Goal: Browse casually: Explore the website without a specific task or goal

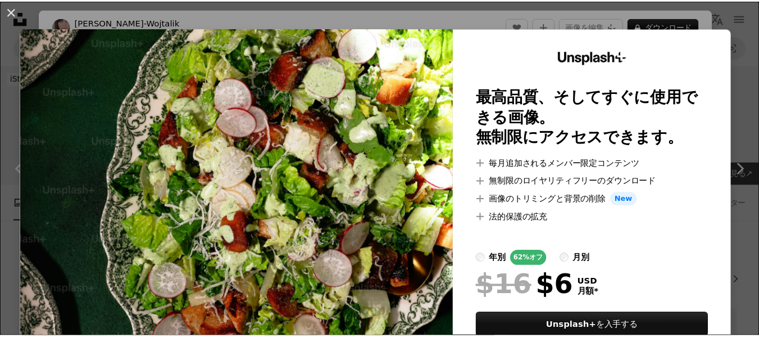
scroll to position [787, 0]
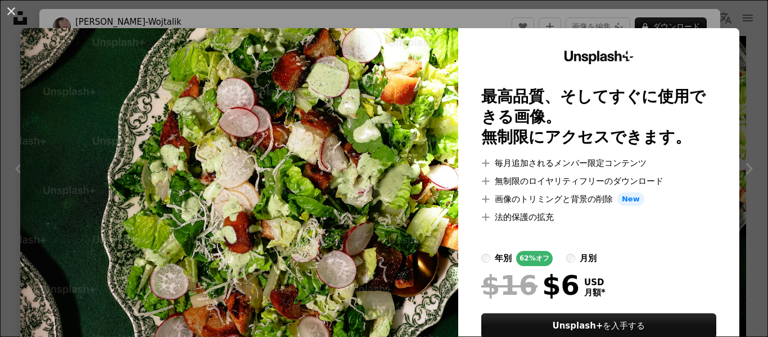
click at [567, 14] on div "An X shape Unsplash+ 最高品質、そしてすぐに使用できる画像。 無制限にアクセスできます。 A plus sign 毎月追加されるメンバー限…" at bounding box center [384, 168] width 768 height 337
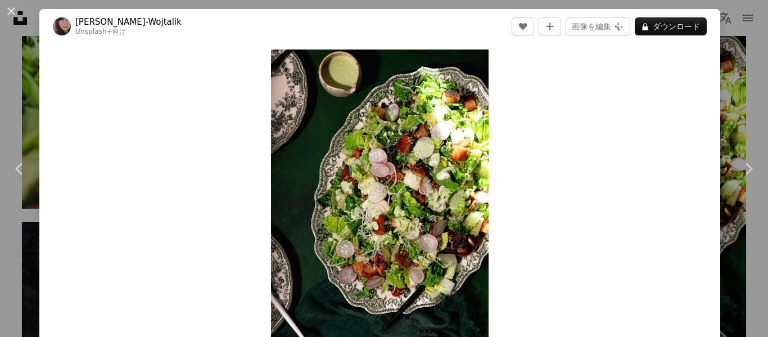
click at [719, 30] on div "An X shape Chevron left Chevron right [PERSON_NAME]-Wojtalik Unsplash+ 向け A hea…" at bounding box center [384, 168] width 768 height 337
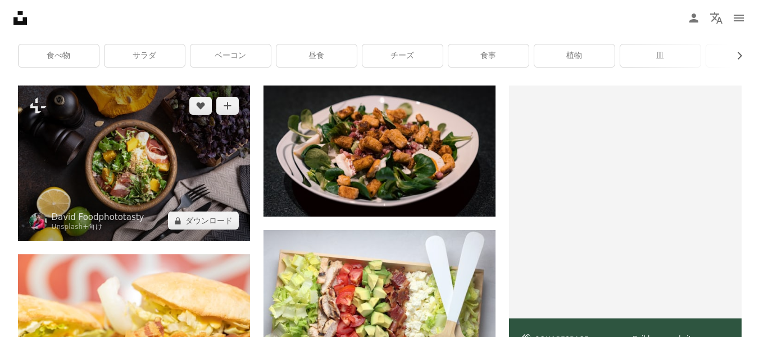
scroll to position [225, 0]
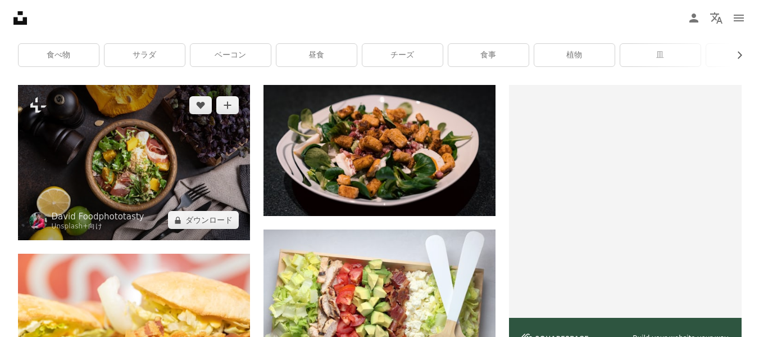
click at [166, 167] on img at bounding box center [134, 162] width 232 height 155
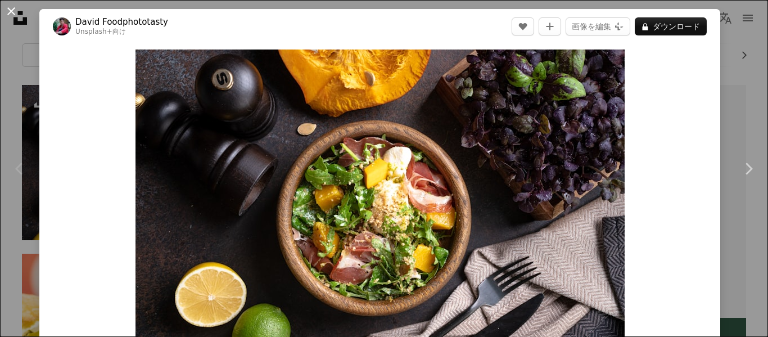
click at [12, 12] on button "An X shape" at bounding box center [10, 10] width 13 height 13
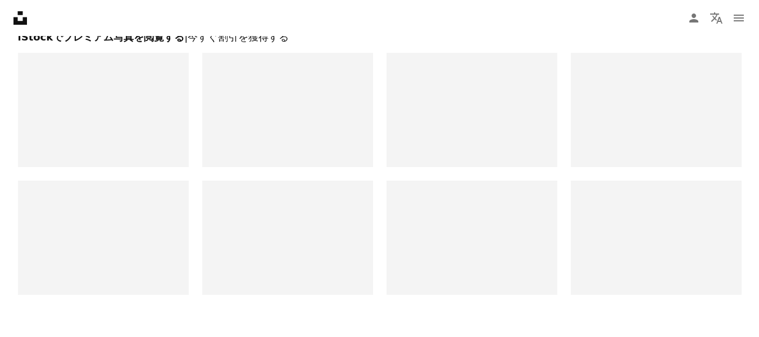
scroll to position [2349, 0]
